Goal: Information Seeking & Learning: Learn about a topic

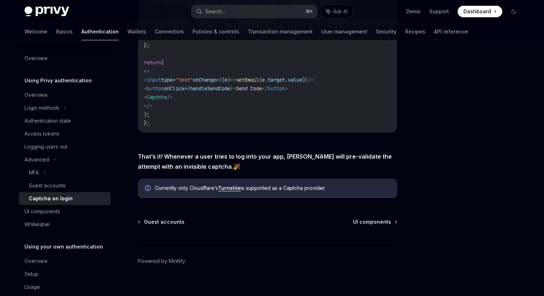
scroll to position [298, 0]
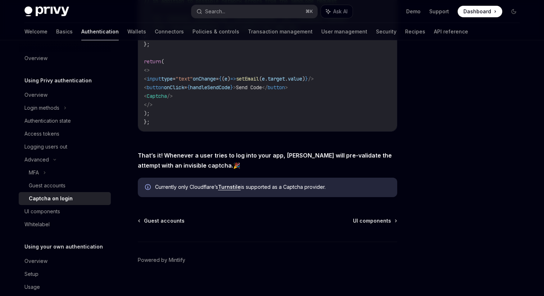
drag, startPoint x: 139, startPoint y: 154, endPoint x: 259, endPoint y: 167, distance: 120.4
click at [259, 167] on span "That’s it! Whenever a user tries to log into your app, [PERSON_NAME] will pre-v…" at bounding box center [267, 160] width 259 height 20
copy span "That’s it! Whenever a user tries to log into your app, [PERSON_NAME] will pre-v…"
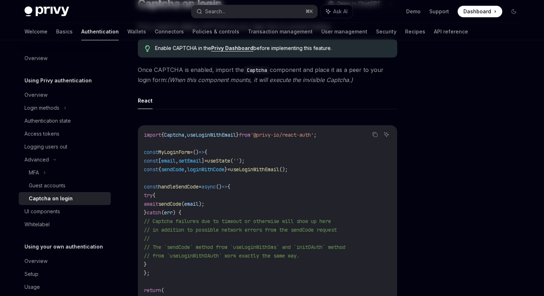
scroll to position [0, 0]
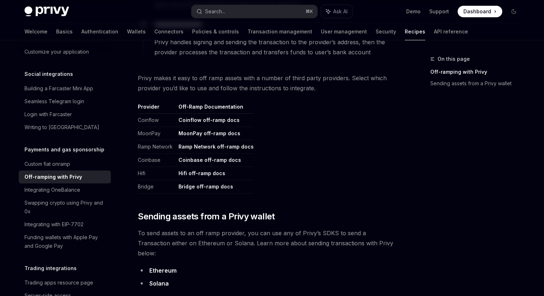
scroll to position [320, 0]
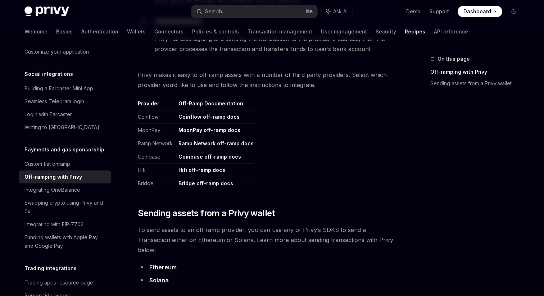
click at [191, 104] on th "Off-Ramp Documentation" at bounding box center [215, 105] width 78 height 10
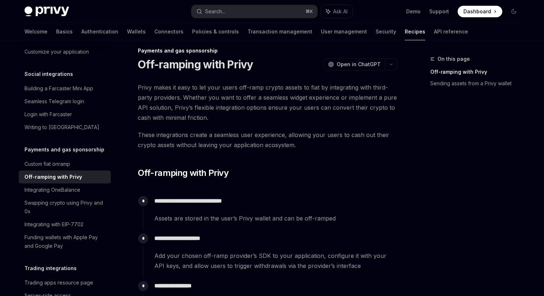
scroll to position [0, 0]
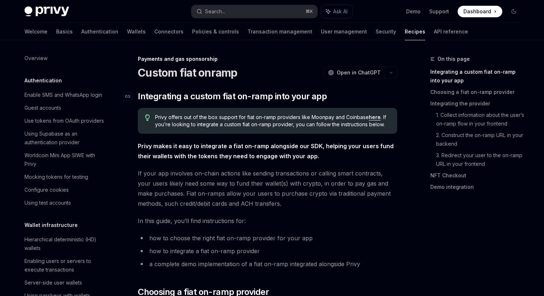
scroll to position [516, 0]
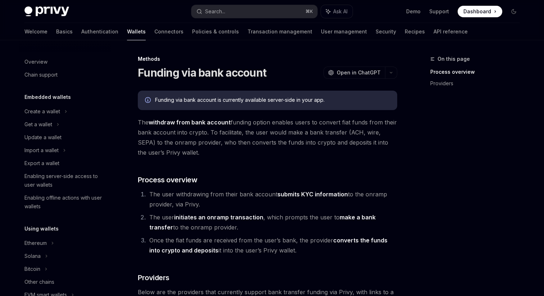
scroll to position [263, 0]
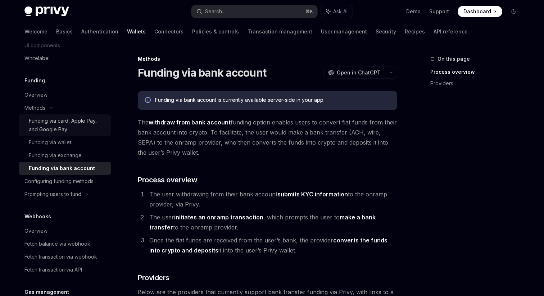
click at [45, 122] on div "Funding via card, Apple Pay, and Google Pay" at bounding box center [68, 125] width 78 height 17
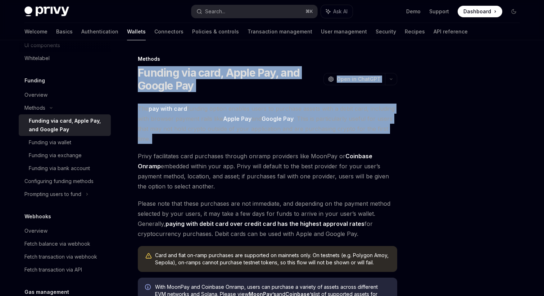
drag, startPoint x: 138, startPoint y: 72, endPoint x: 221, endPoint y: 144, distance: 109.6
click at [221, 144] on div "Methods Funding via card, Apple Pay, and Google Pay OpenAI Open in ChatGPT Open…" at bounding box center [199, 265] width 397 height 420
click at [33, 92] on div "Overview" at bounding box center [35, 95] width 23 height 9
type textarea "*"
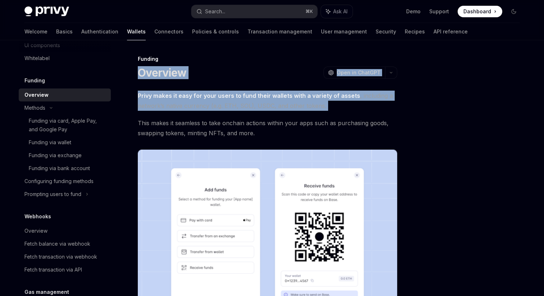
drag, startPoint x: 140, startPoint y: 73, endPoint x: 198, endPoint y: 113, distance: 70.3
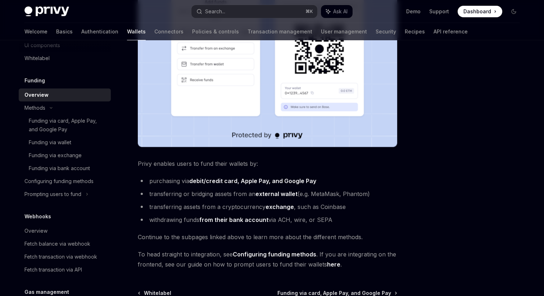
scroll to position [188, 0]
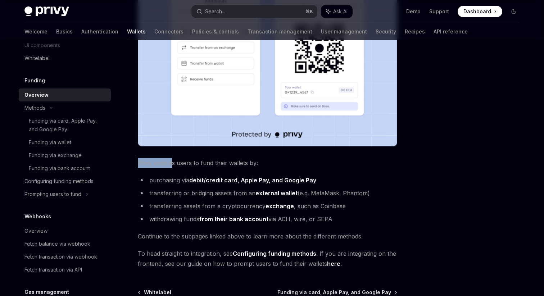
drag, startPoint x: 138, startPoint y: 163, endPoint x: 169, endPoint y: 163, distance: 31.7
click at [169, 163] on span "Privy enables users to fund their wallets by:" at bounding box center [267, 163] width 259 height 10
drag, startPoint x: 200, startPoint y: 163, endPoint x: 349, endPoint y: 222, distance: 160.2
click at [349, 222] on div "Privy makes it easy for your users to fund their wallets with a variety of asse…" at bounding box center [267, 85] width 259 height 366
copy div "fund their wallets by: purchasing via debit/credit card, Apple Pay, and Google …"
